Goal: Check status: Check status

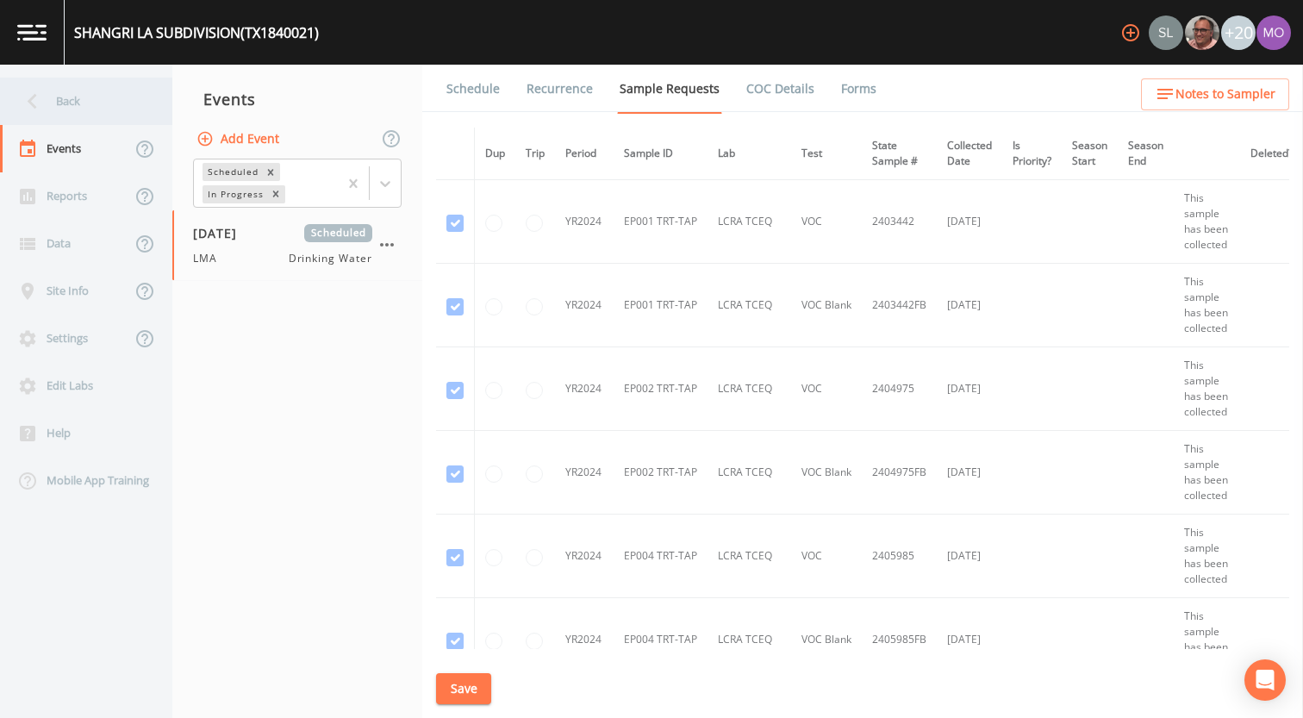
drag, startPoint x: 0, startPoint y: 0, endPoint x: 85, endPoint y: 97, distance: 129.4
click at [85, 97] on div "Back" at bounding box center [77, 101] width 155 height 47
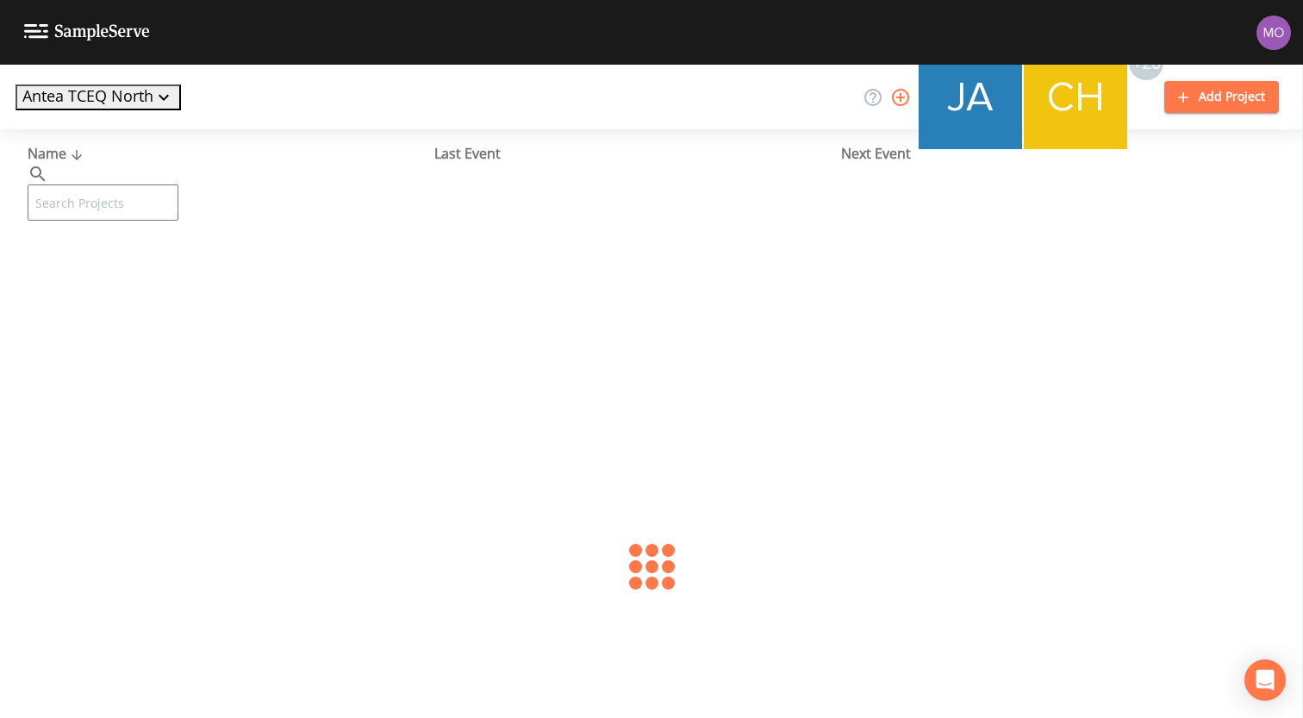
click at [134, 184] on input "text" at bounding box center [103, 202] width 151 height 36
paste input "TX1840006"
type input "TX1840006"
click at [130, 263] on link "CITY OF HUDSON OAKS (TX1840006)" at bounding box center [216, 264] width 377 height 19
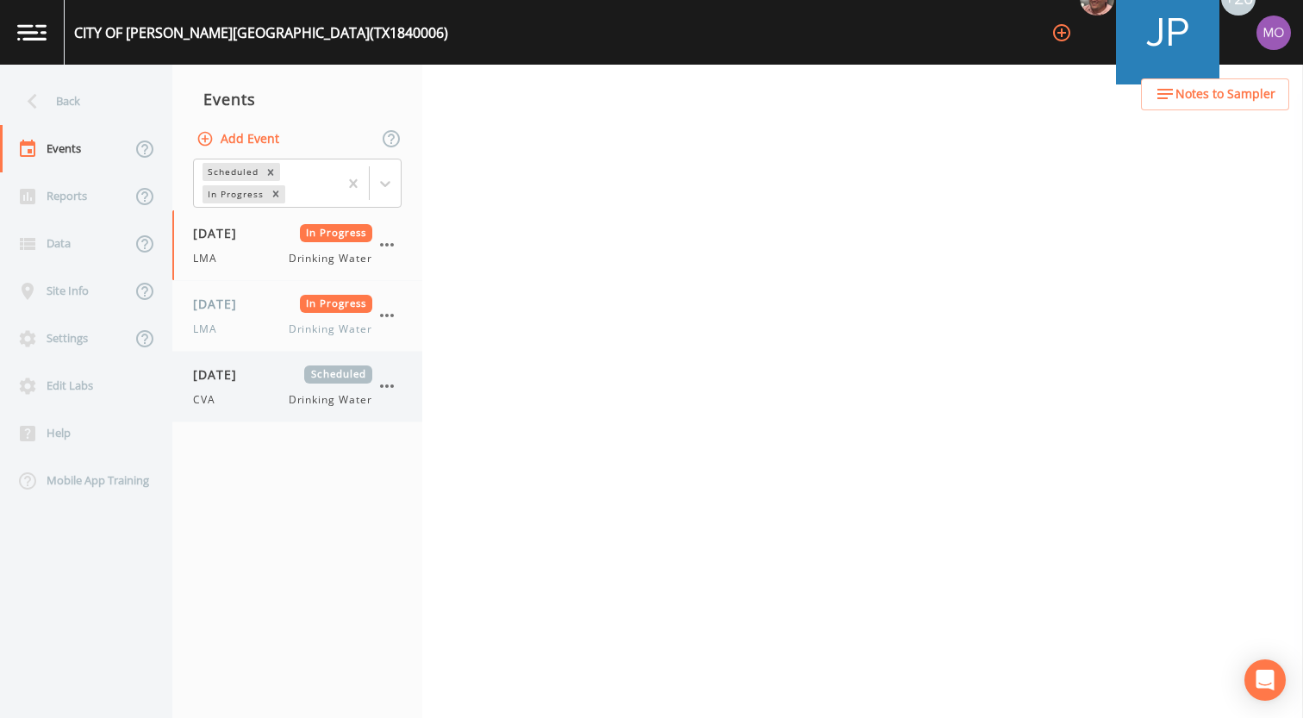
click at [246, 370] on span "[DATE]" at bounding box center [221, 374] width 56 height 18
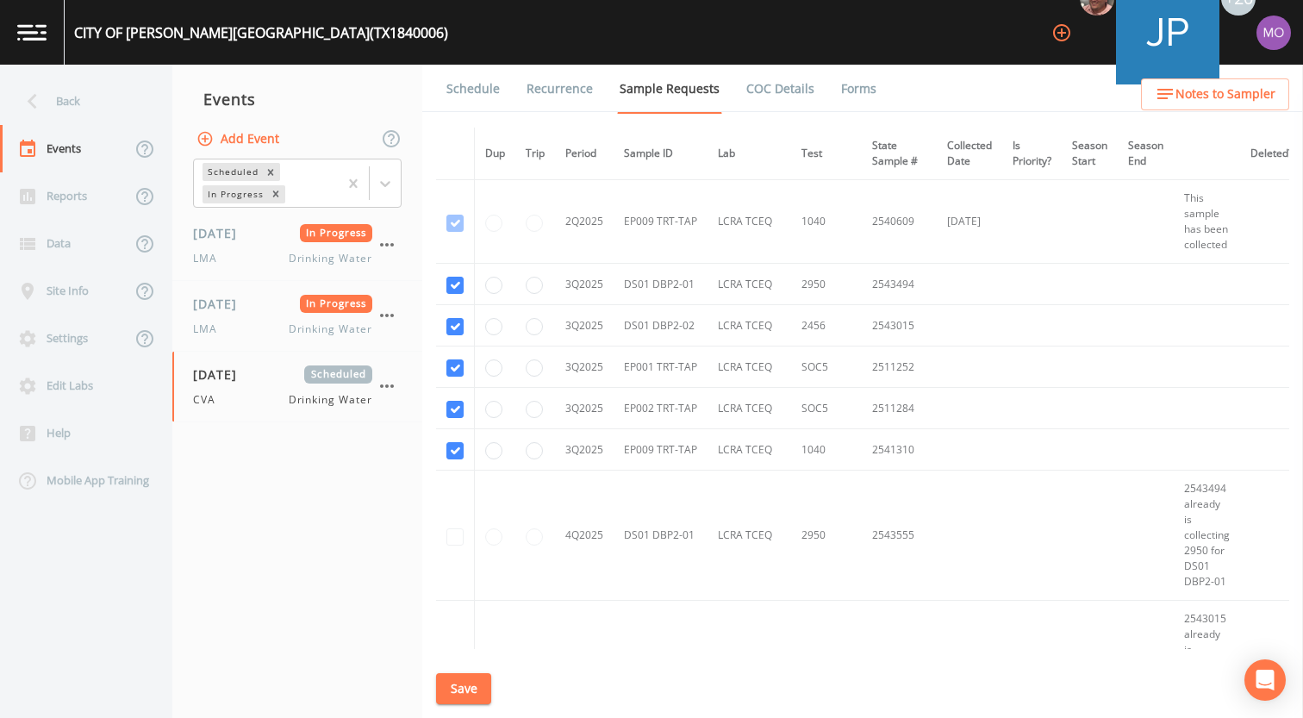
scroll to position [5041, 0]
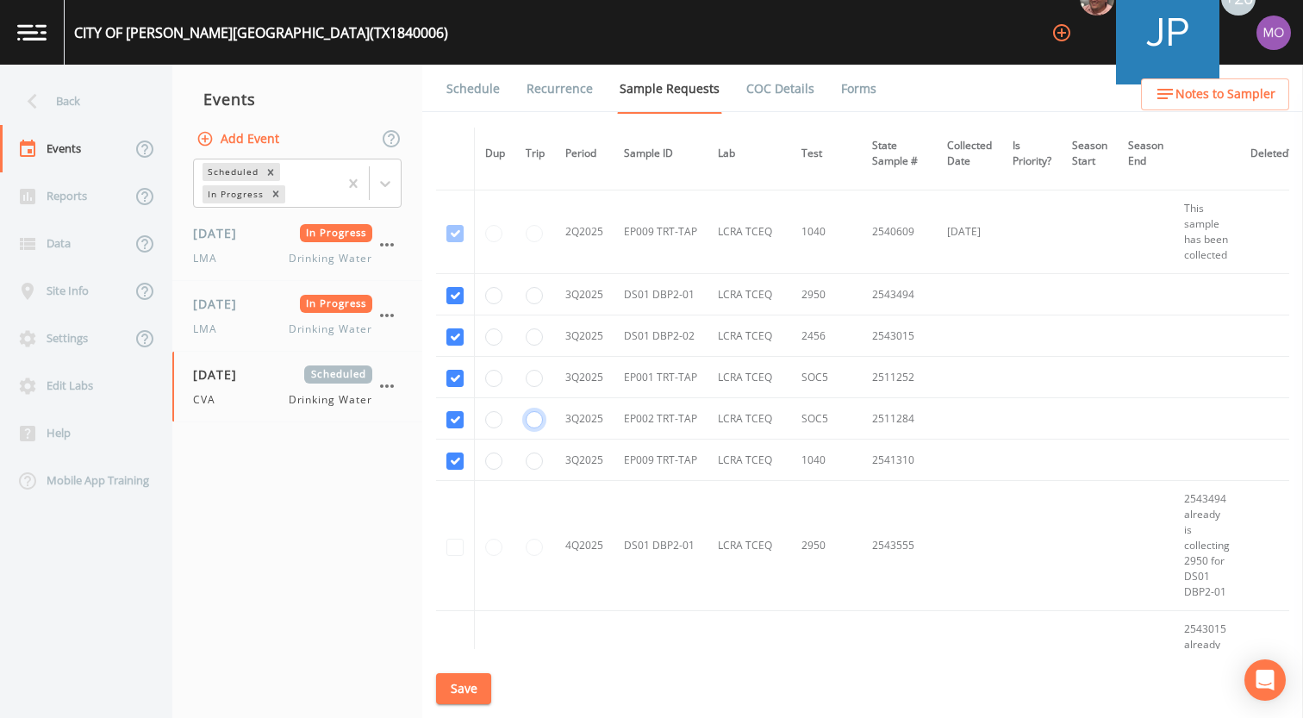
click at [531, 426] on input "radio" at bounding box center [534, 419] width 17 height 17
radio input "true"
click at [528, 380] on input "radio" at bounding box center [534, 378] width 17 height 17
radio input "true"
click at [532, 424] on input "radio" at bounding box center [534, 419] width 17 height 17
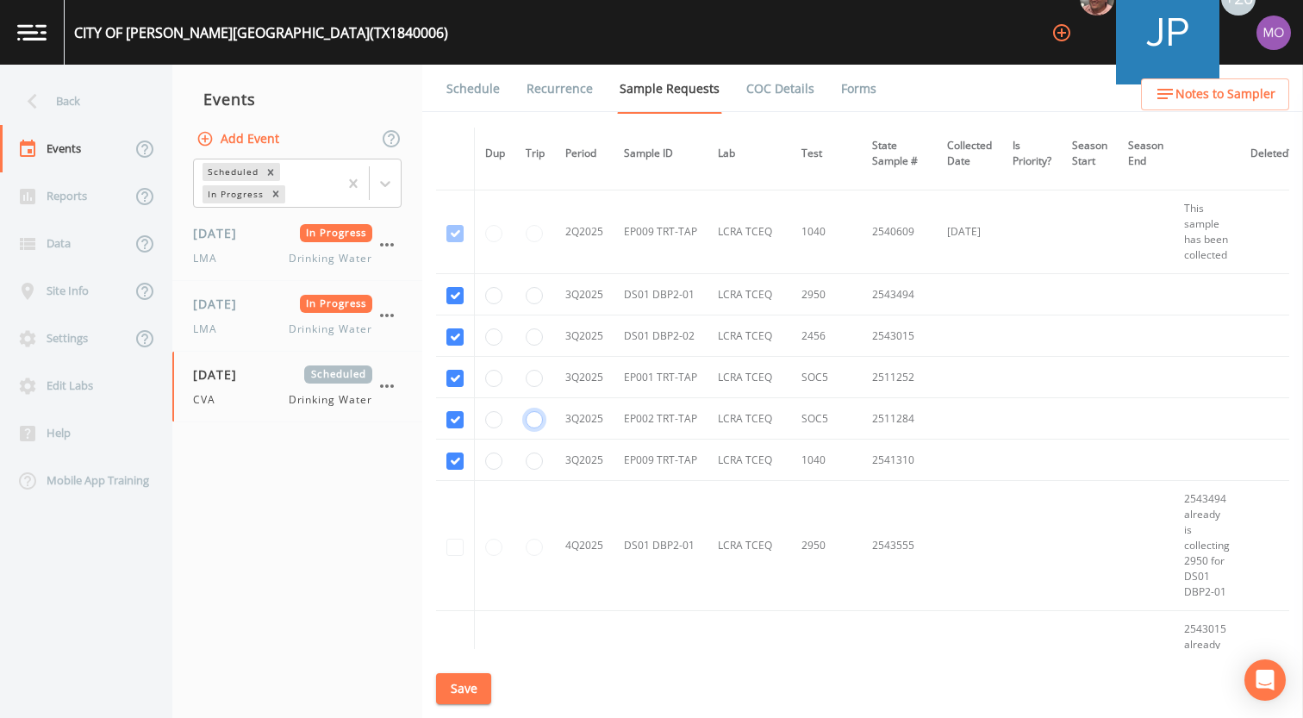
radio input "false"
click at [463, 681] on button "Save" at bounding box center [463, 689] width 55 height 32
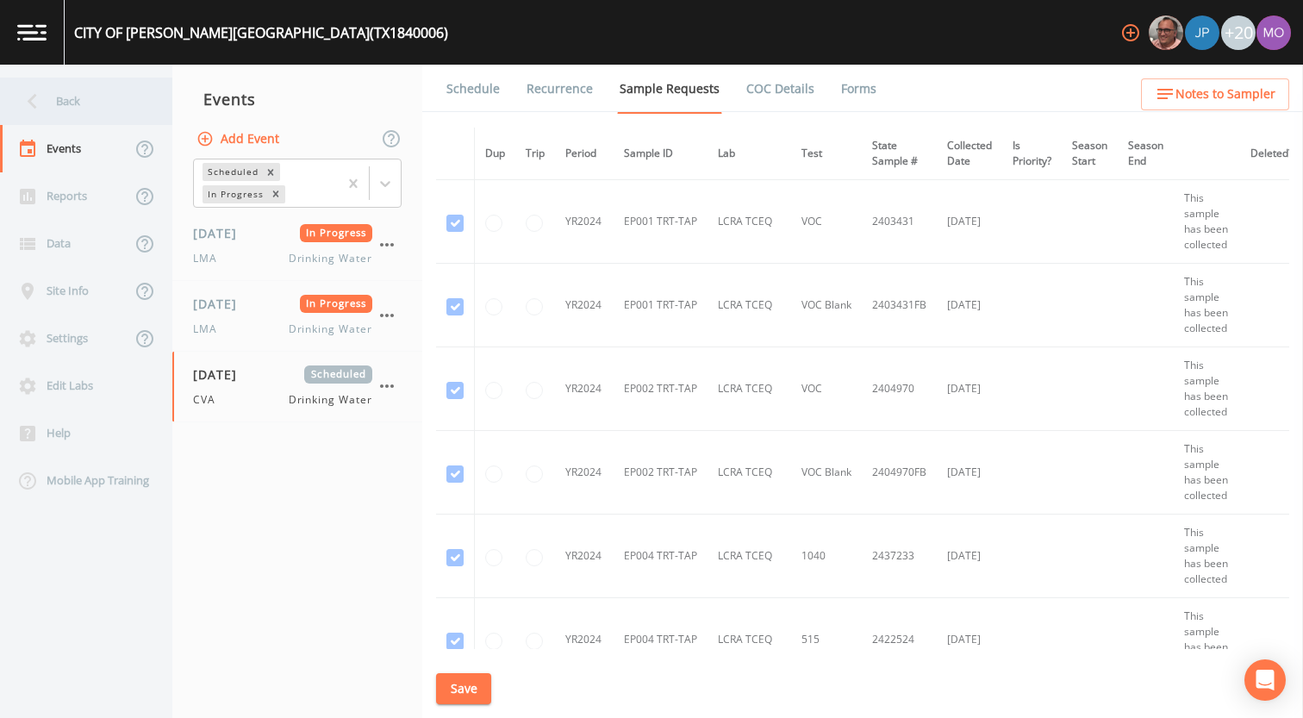
click at [87, 110] on div "Back" at bounding box center [77, 101] width 155 height 47
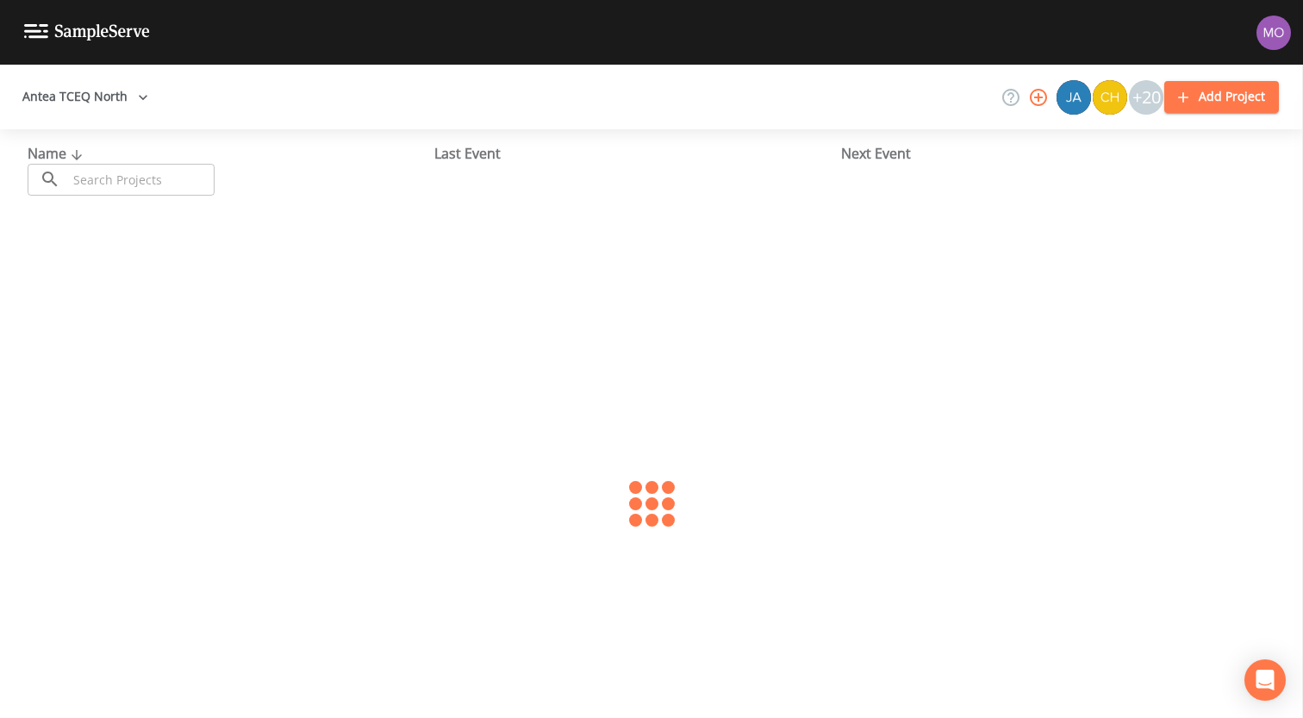
click at [146, 178] on input "text" at bounding box center [140, 180] width 147 height 32
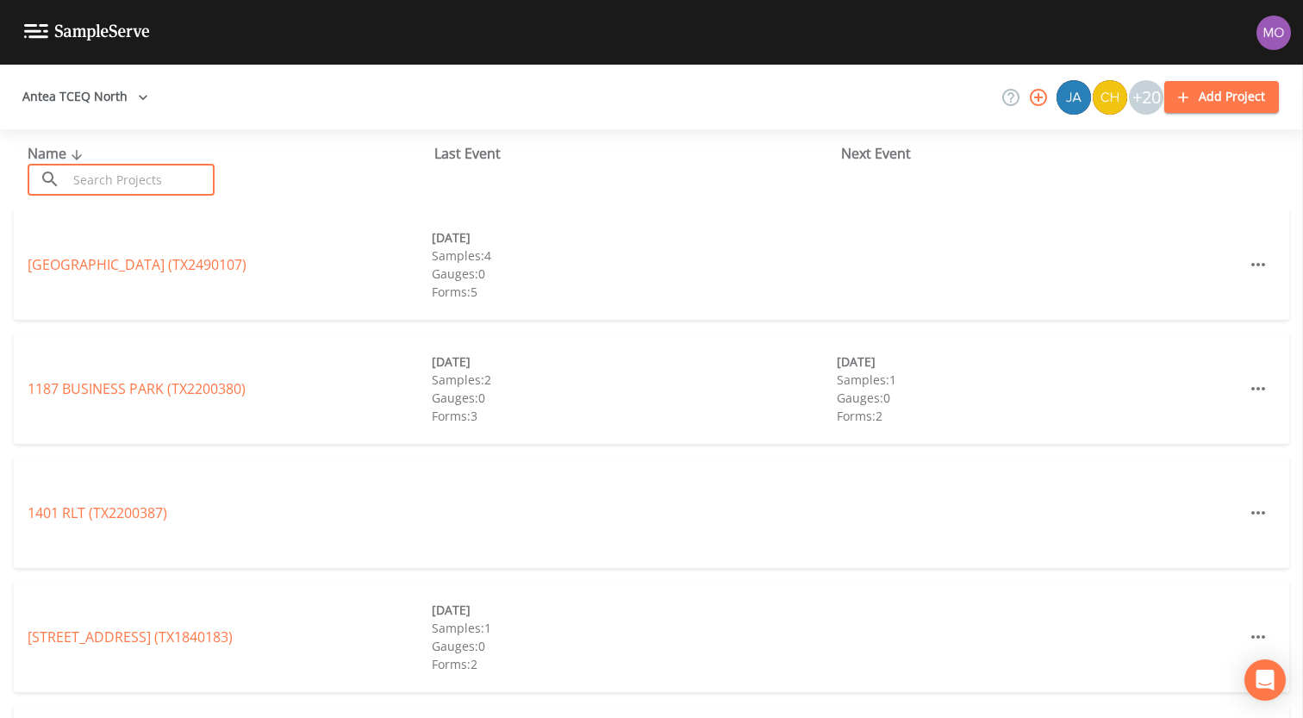
paste input "TX2280031"
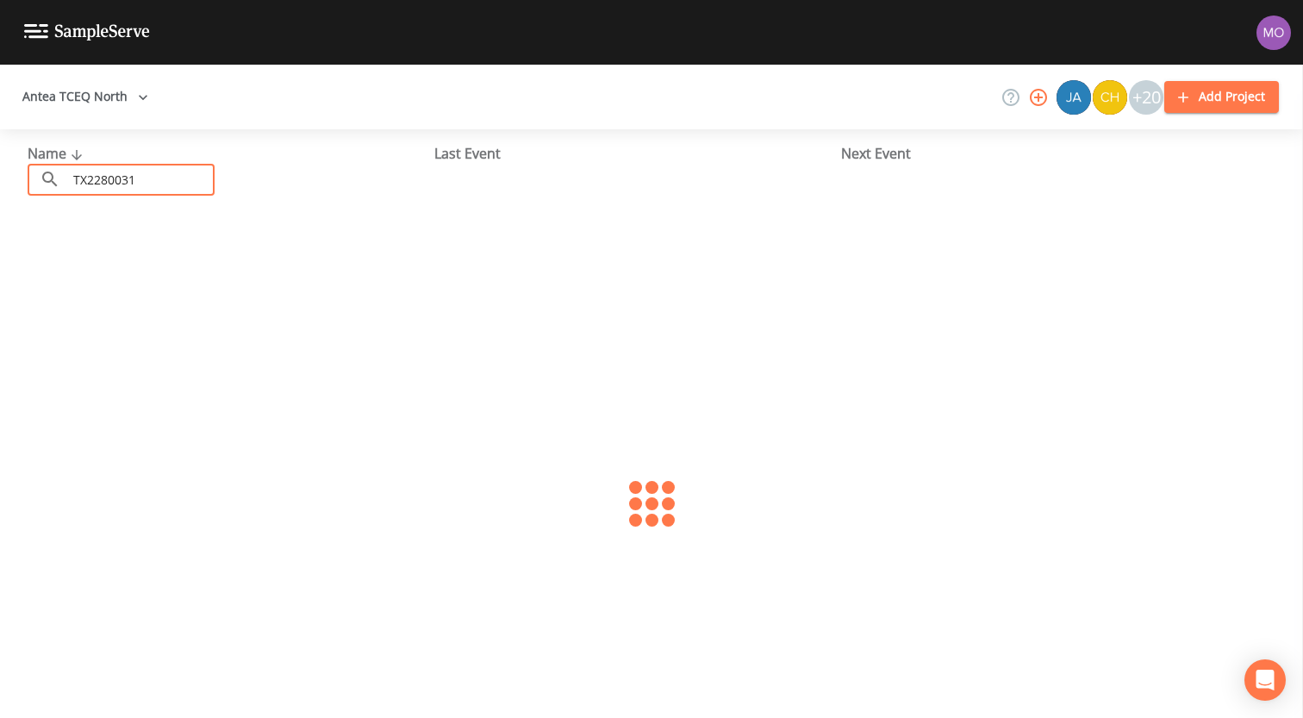
type input "TX2280031"
click at [57, 260] on link "PORT ADVENTURE (TX2280031)" at bounding box center [128, 264] width 201 height 19
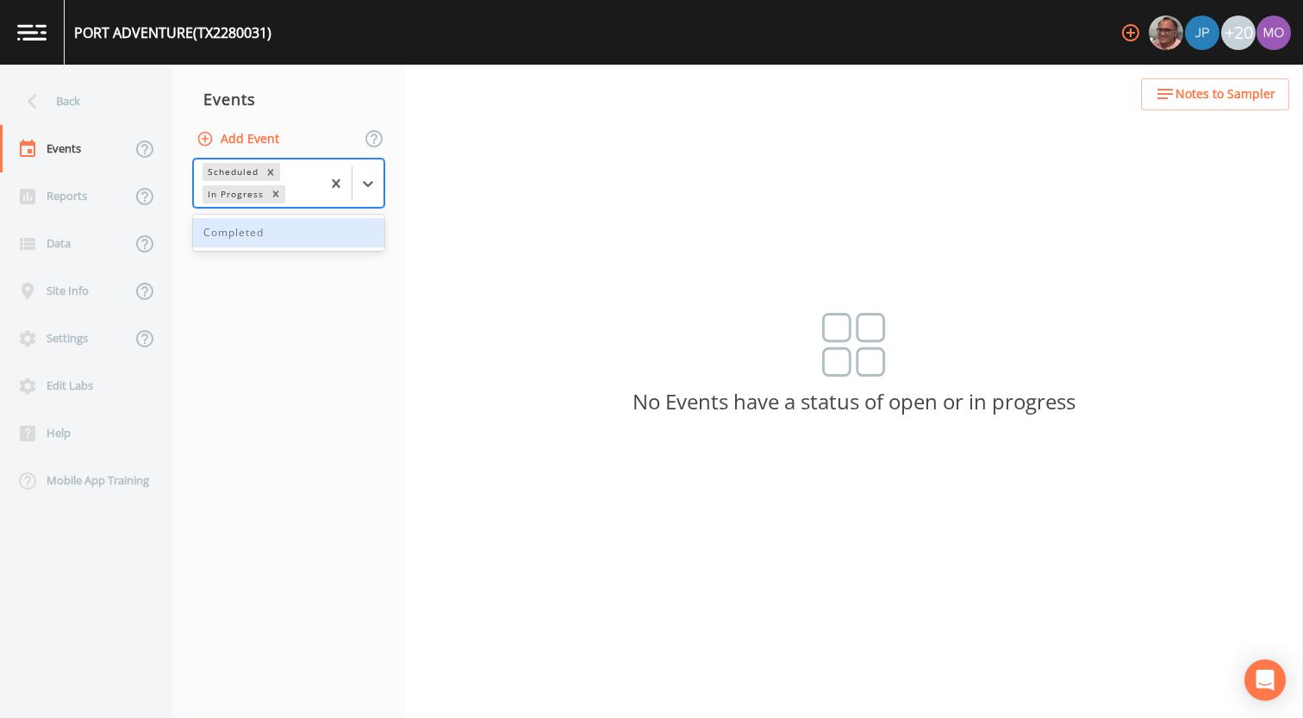
click at [246, 196] on div "In Progress" at bounding box center [234, 194] width 64 height 18
click at [249, 221] on div "Completed" at bounding box center [288, 232] width 191 height 29
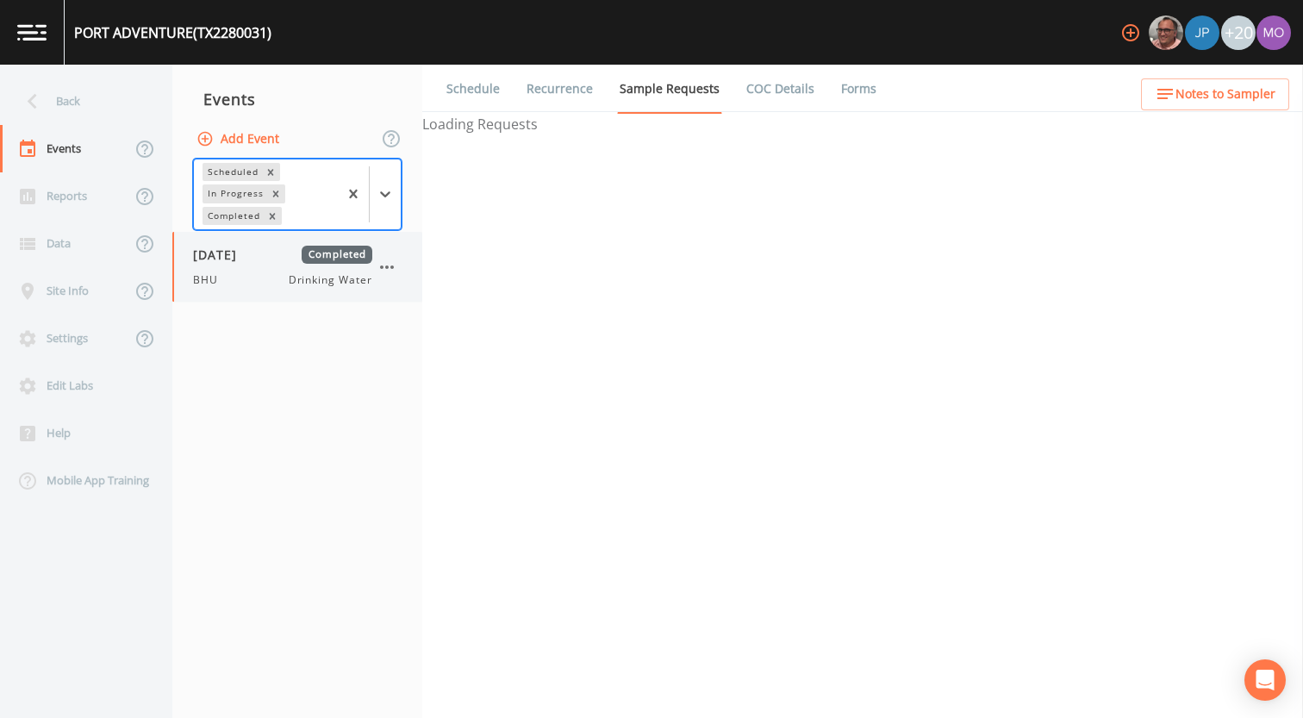
click at [241, 269] on div "[DATE] Completed BHU Drinking Water" at bounding box center [282, 267] width 179 height 42
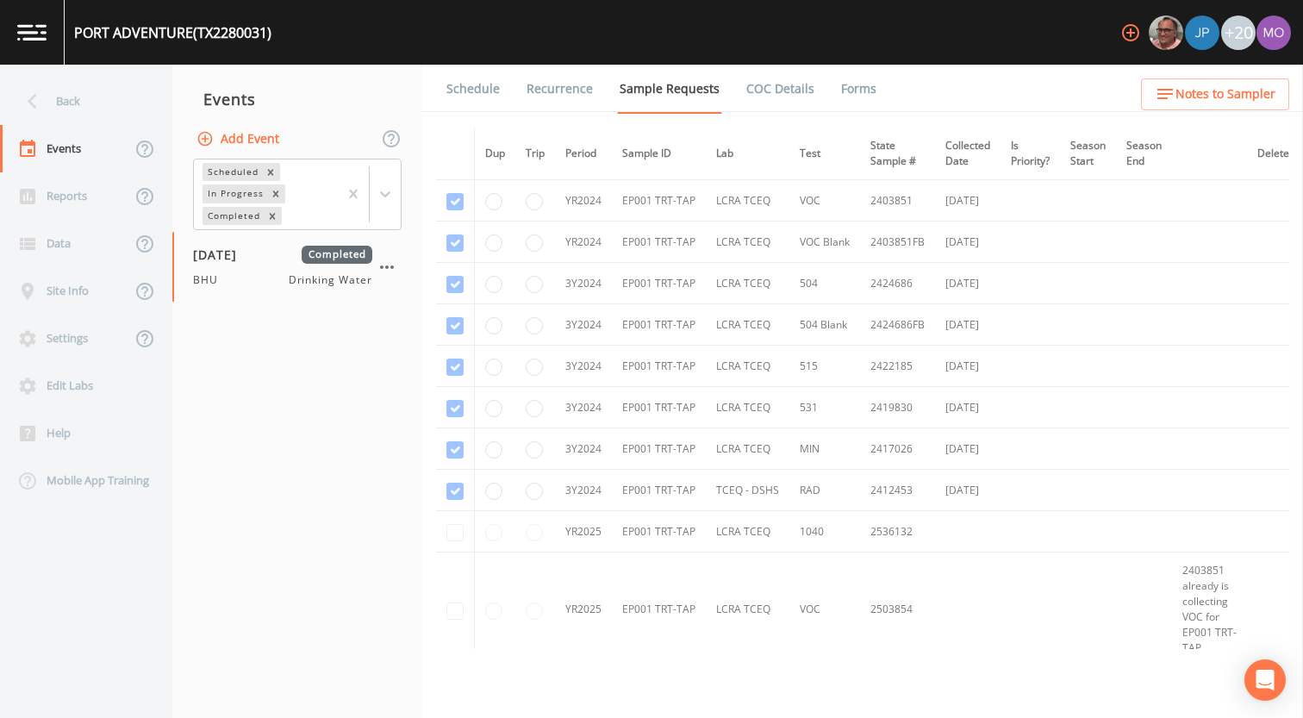
click at [844, 86] on link "Forms" at bounding box center [858, 89] width 40 height 48
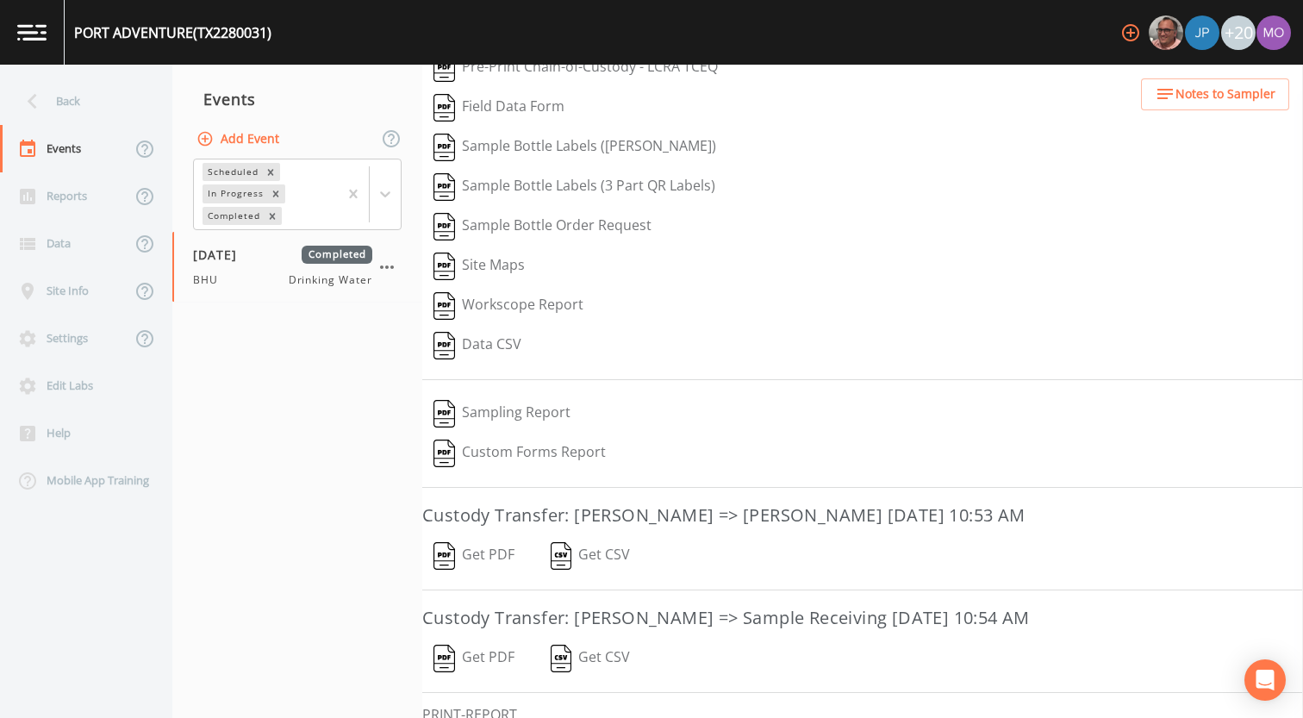
scroll to position [215, 0]
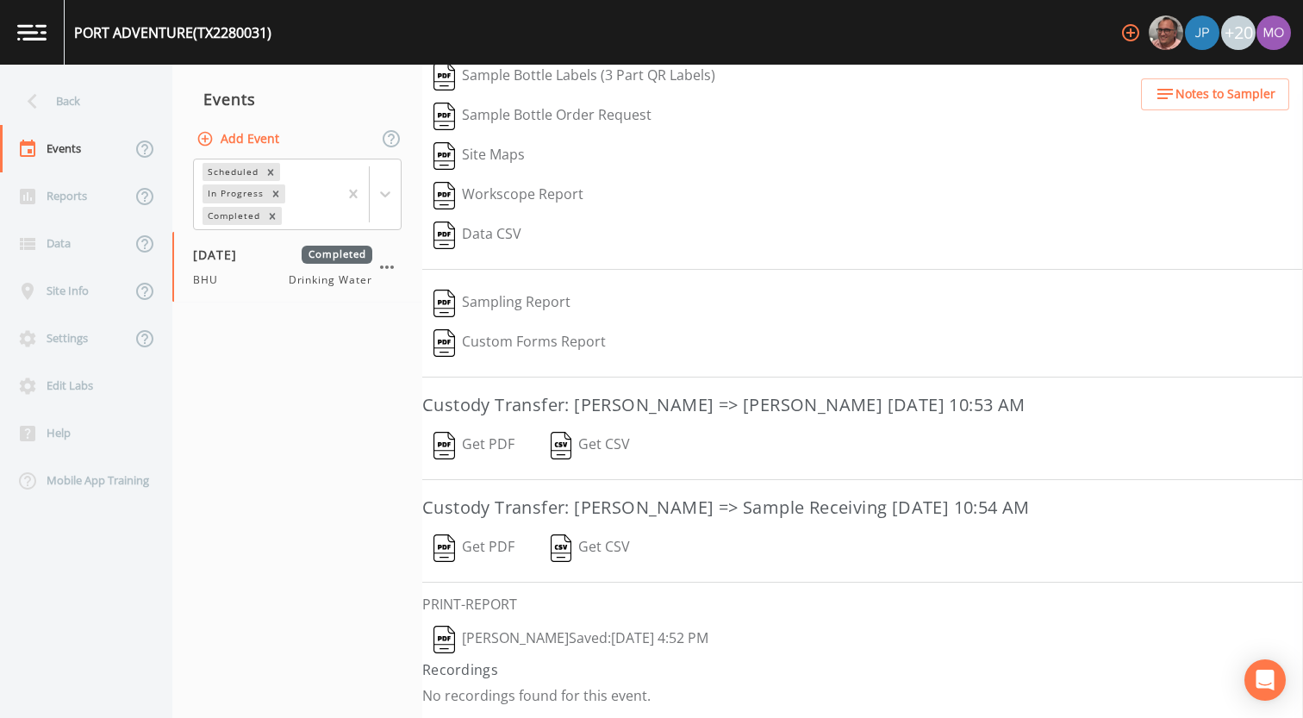
click at [441, 645] on img "button" at bounding box center [444, 639] width 22 height 28
